Goal: Information Seeking & Learning: Compare options

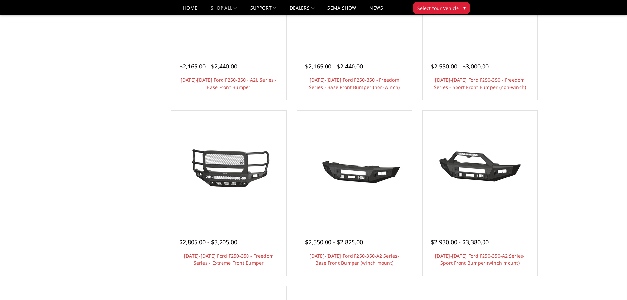
scroll to position [395, 0]
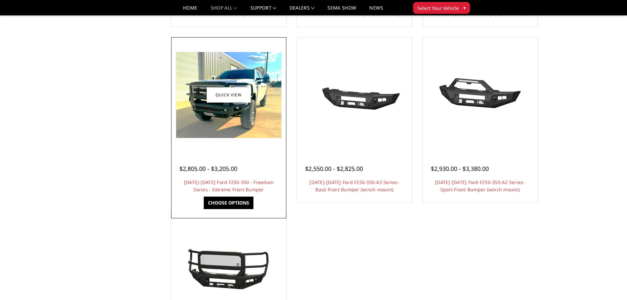
click at [235, 132] on img at bounding box center [228, 95] width 105 height 86
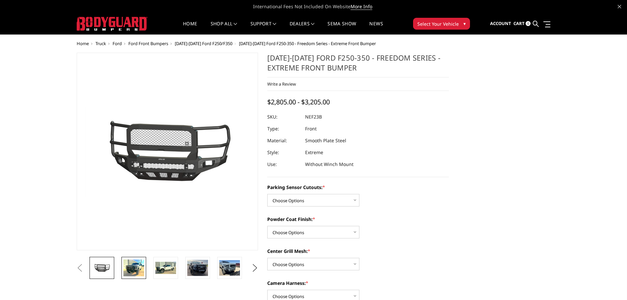
click at [132, 269] on img at bounding box center [133, 267] width 21 height 17
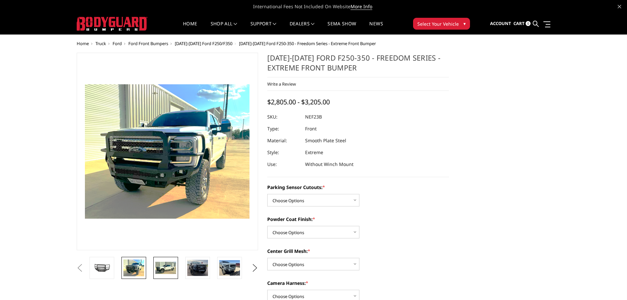
click at [167, 268] on img at bounding box center [165, 268] width 21 height 13
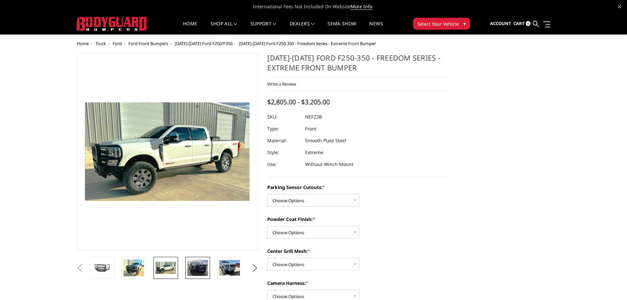
click at [195, 270] on img at bounding box center [197, 268] width 21 height 16
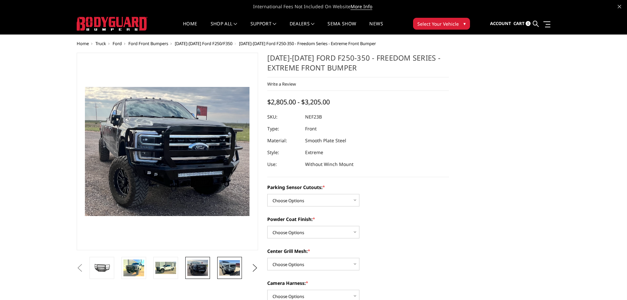
click at [229, 268] on img at bounding box center [229, 267] width 21 height 15
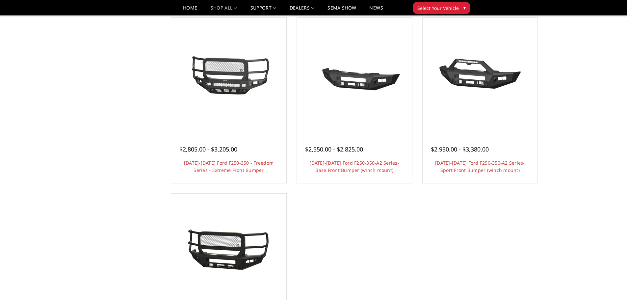
scroll to position [395, 0]
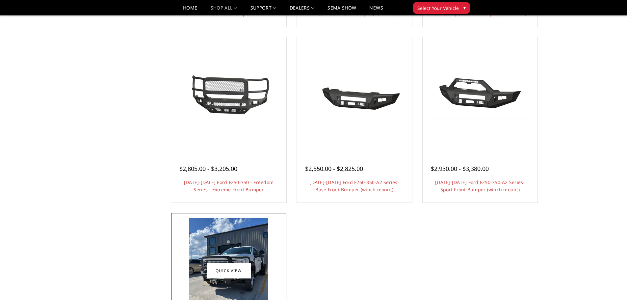
click at [216, 251] on img at bounding box center [228, 270] width 79 height 105
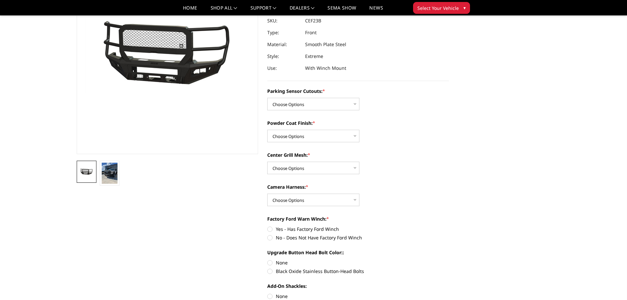
scroll to position [66, 0]
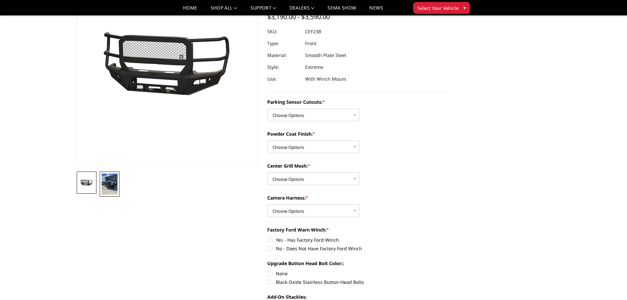
click at [106, 184] on img at bounding box center [110, 183] width 16 height 21
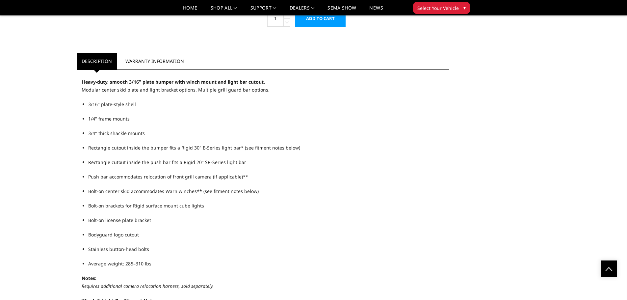
scroll to position [461, 0]
